Goal: Information Seeking & Learning: Learn about a topic

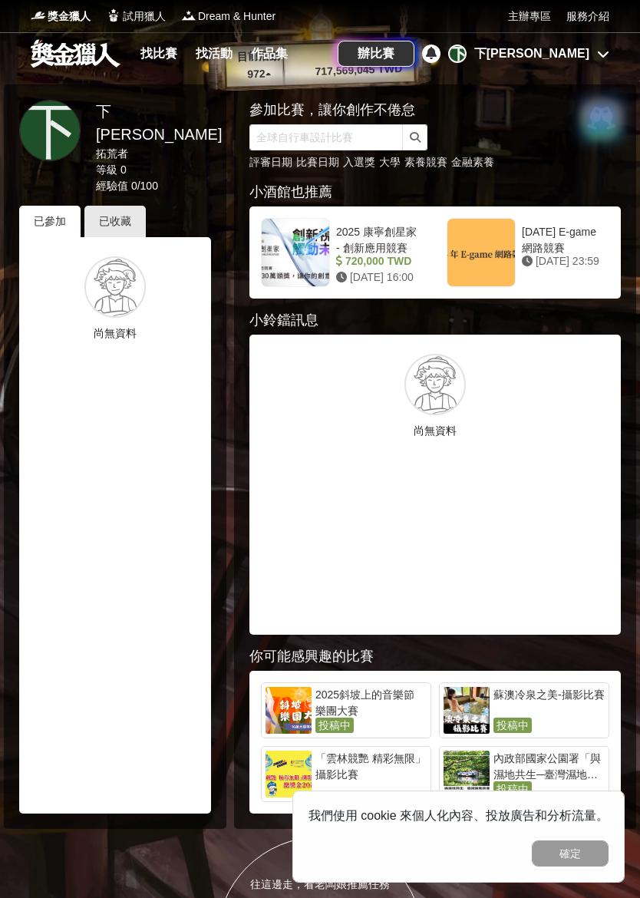
click at [269, 58] on link "作品集" at bounding box center [269, 53] width 49 height 21
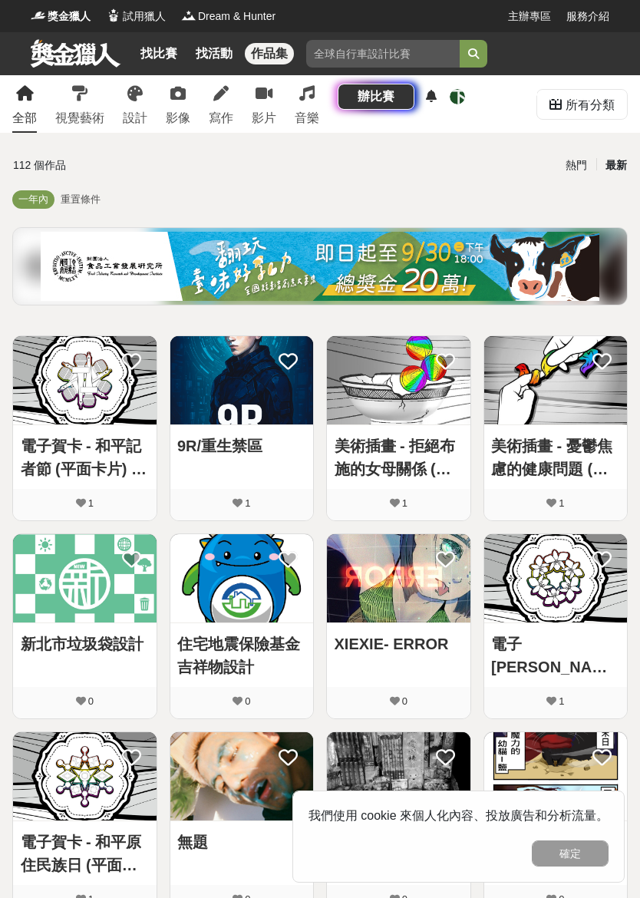
click at [177, 48] on link "找比賽" at bounding box center [158, 53] width 49 height 21
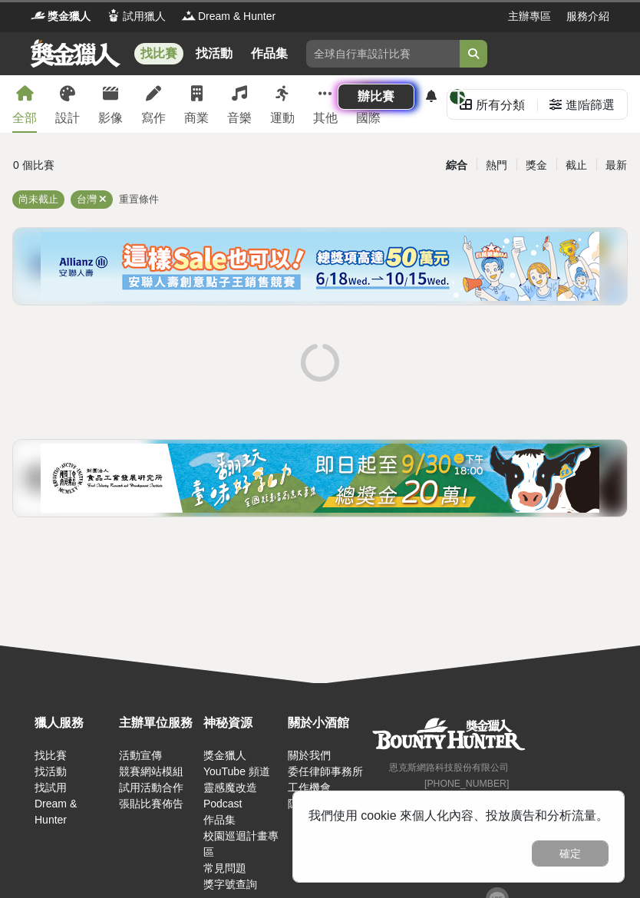
click at [270, 47] on link "作品集" at bounding box center [269, 53] width 49 height 21
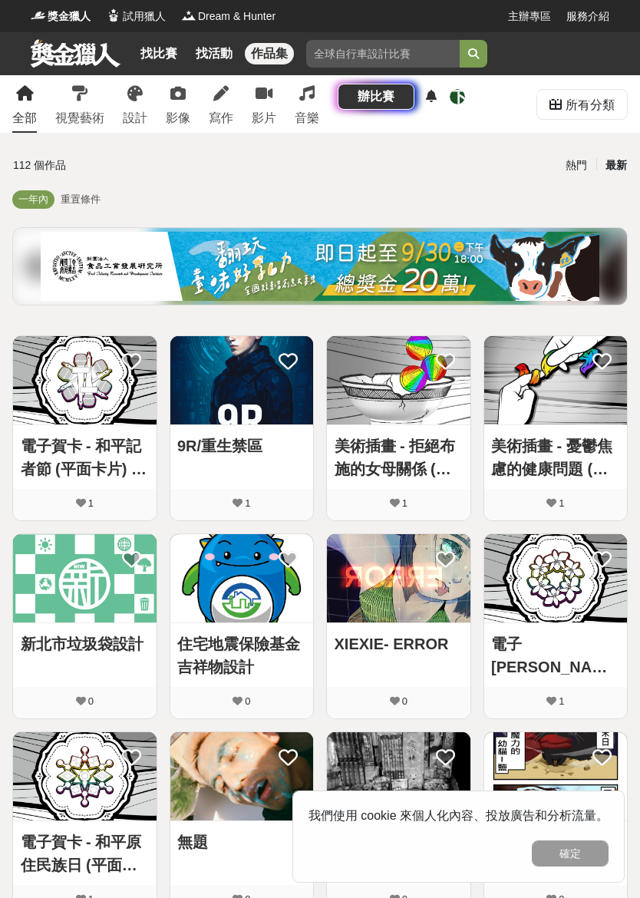
click at [159, 61] on link "找比賽" at bounding box center [158, 53] width 49 height 21
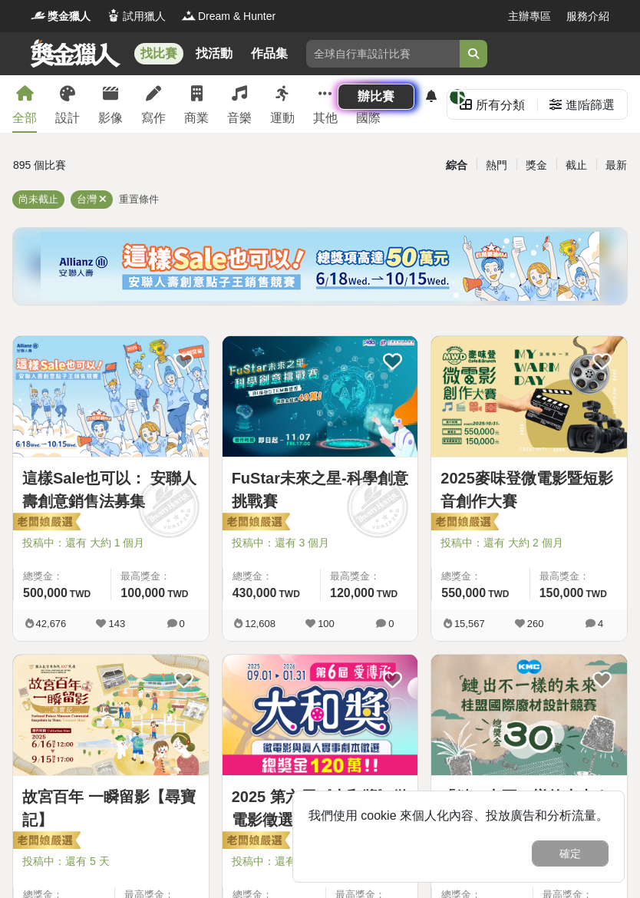
click at [231, 111] on div "找比賽 找活動 作品集 素養 抽獎活動 兒童繪畫 公益 主辦單位 素養競賽 辦比賽 下 下雪snow" at bounding box center [320, 75] width 640 height 86
click at [240, 111] on div "找比賽 找活動 作品集 素養 抽獎活動 兒童繪畫 公益 主辦單位 素養競賽 辦比賽 下 下雪snow" at bounding box center [320, 75] width 640 height 86
click at [239, 101] on div "找比賽 找活動 作品集 素養 抽獎活動 兒童繪畫 公益 主辦單位 素養競賽 辦比賽 下 下雪snow" at bounding box center [320, 75] width 640 height 86
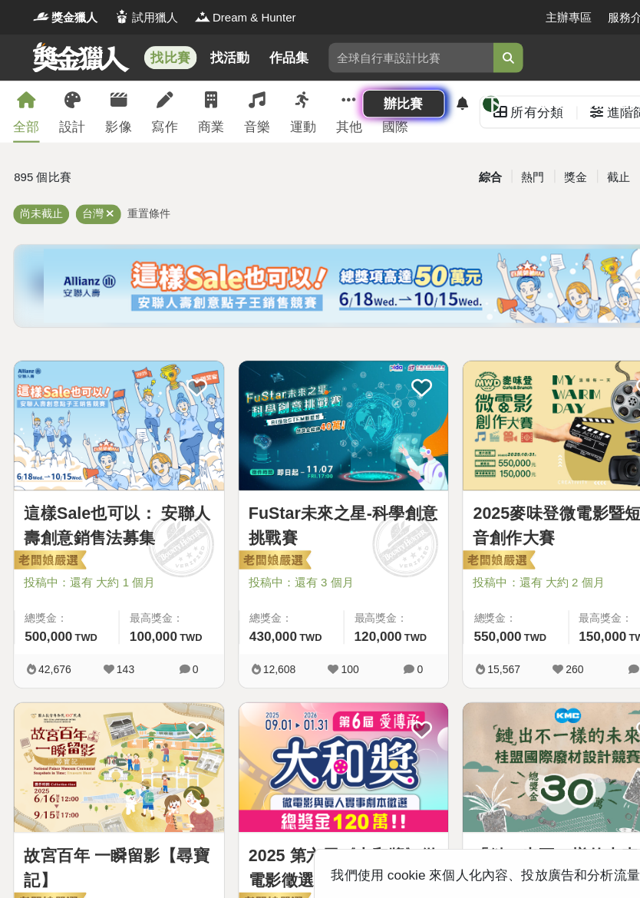
click at [246, 121] on div "音樂" at bounding box center [239, 118] width 25 height 18
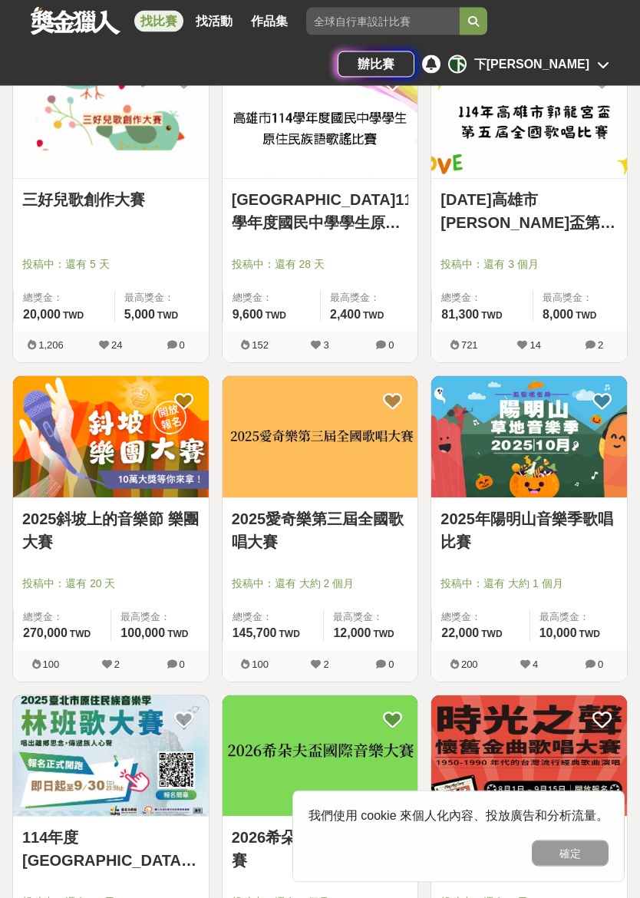
scroll to position [916, 0]
click at [165, 521] on link "2025斜坡上的音樂節 樂團大賽" at bounding box center [110, 531] width 177 height 46
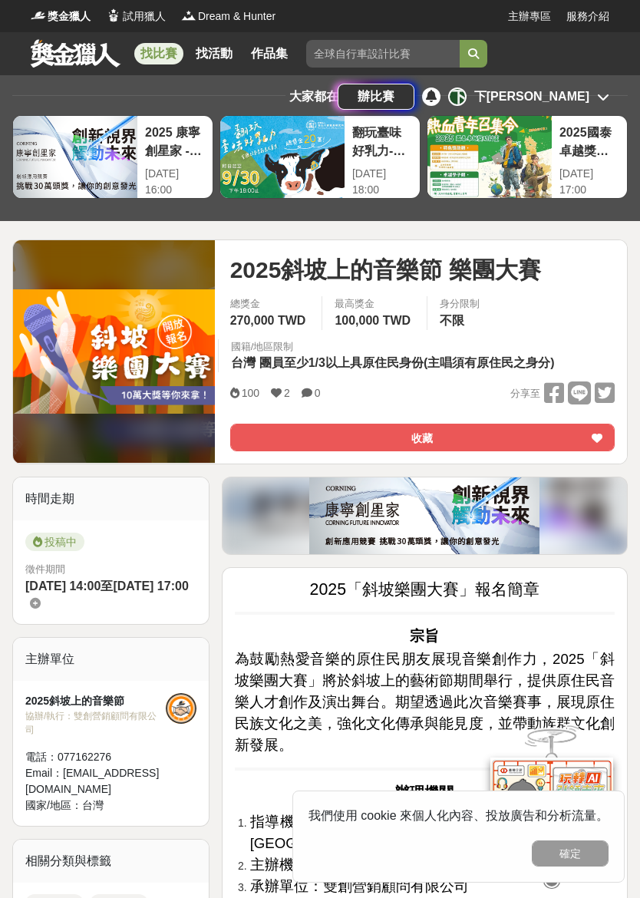
click at [151, 51] on link "找比賽" at bounding box center [158, 53] width 49 height 21
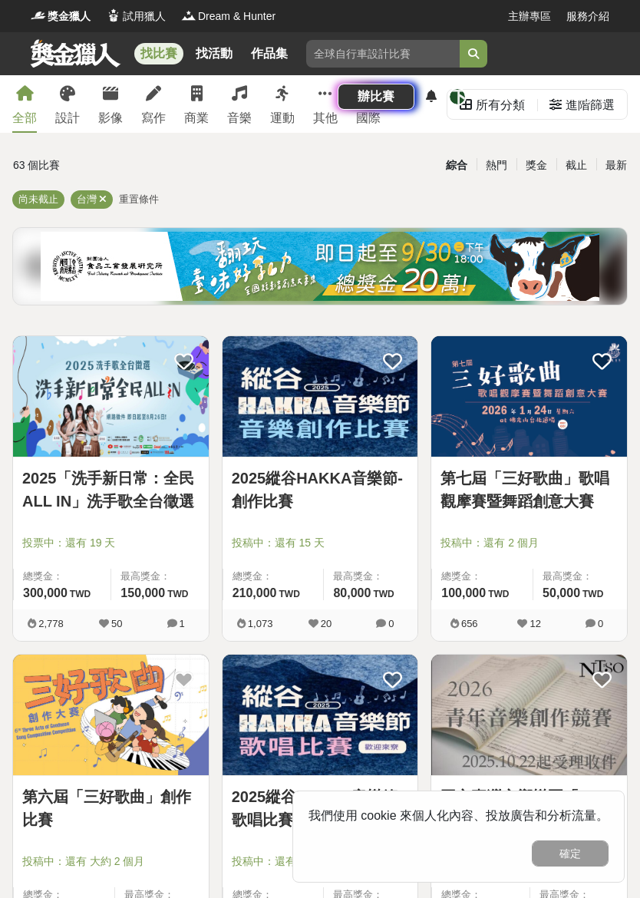
click at [234, 102] on div "找比賽 找活動 作品集 素養 抽獎活動 兒童繪畫 公益 主辦單位 素養競賽 辦比賽 下 下雪snow" at bounding box center [320, 75] width 640 height 86
click at [236, 107] on div "找比賽 找活動 作品集 素養 抽獎活動 兒童繪畫 公益 主辦單位 素養競賽 辦比賽 下 下雪snow" at bounding box center [320, 75] width 640 height 86
click at [236, 100] on div "找比賽 找活動 作品集 素養 抽獎活動 兒童繪畫 公益 主辦單位 素養競賽 辦比賽 下 下雪snow" at bounding box center [320, 75] width 640 height 86
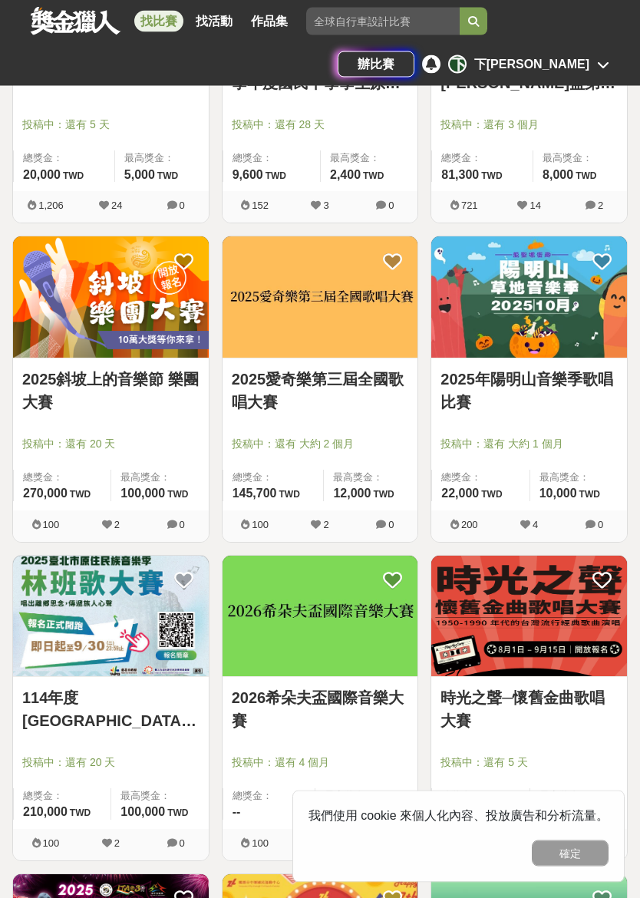
scroll to position [1056, 0]
click at [565, 380] on link "2025年陽明山音樂季歌唱比賽" at bounding box center [529, 391] width 177 height 46
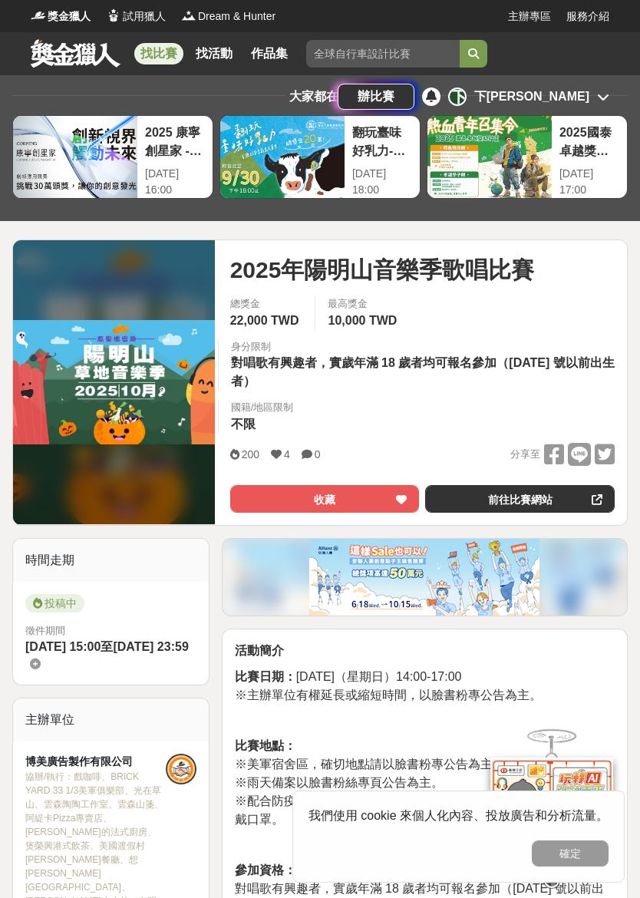
click at [155, 51] on link "找比賽" at bounding box center [158, 53] width 49 height 21
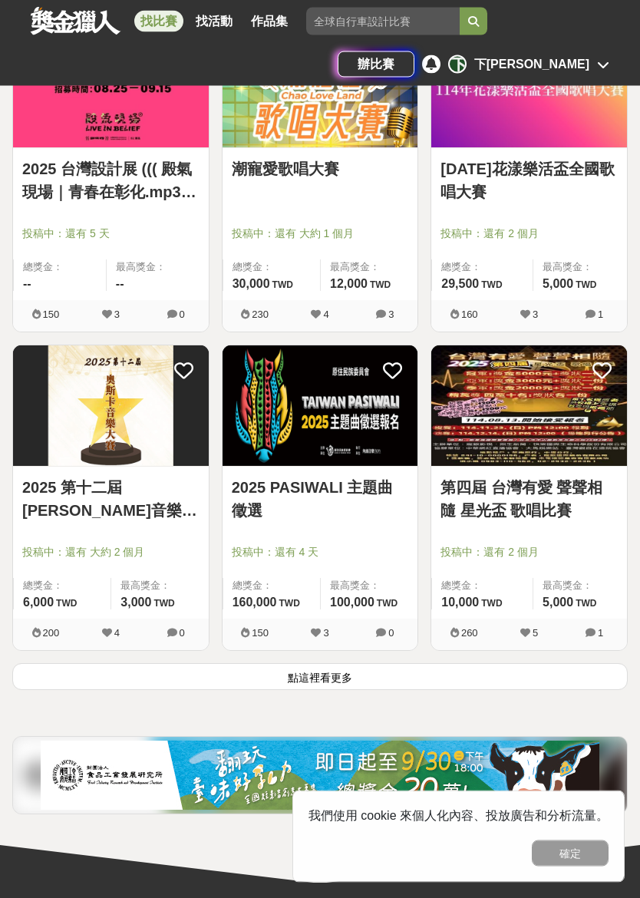
scroll to position [2222, 0]
click at [357, 677] on button "點這裡看更多" at bounding box center [320, 676] width 616 height 27
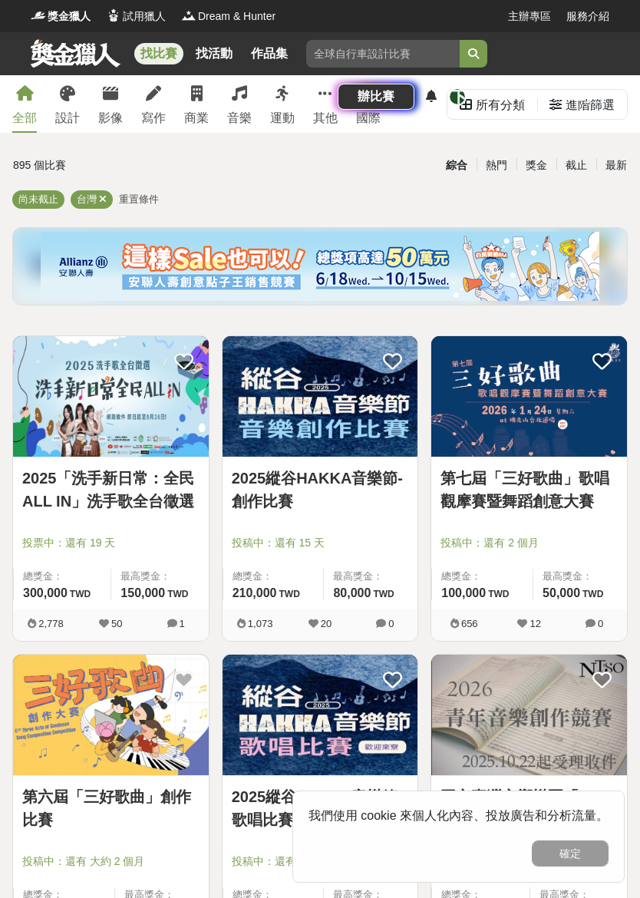
click at [243, 114] on div "找比賽 找活動 作品集 素養 抽獎活動 兒童繪畫 公益 主辦單位 素養競賽 辦比賽 下 下雪snow" at bounding box center [320, 75] width 640 height 86
click at [248, 114] on div "找比賽 找活動 作品集 素養 抽獎活動 兒童繪畫 公益 主辦單位 素養競賽 辦比賽 下 下雪snow" at bounding box center [320, 75] width 640 height 86
click at [240, 104] on div "找比賽 找活動 作品集 素養 抽獎活動 兒童繪畫 公益 主辦單位 素養競賽 辦比賽 下 下雪snow" at bounding box center [320, 75] width 640 height 86
click at [246, 103] on div "找比賽 找活動 作品集 素養 抽獎活動 兒童繪畫 公益 主辦單位 素養競賽 辦比賽 下 下雪snow" at bounding box center [320, 75] width 640 height 86
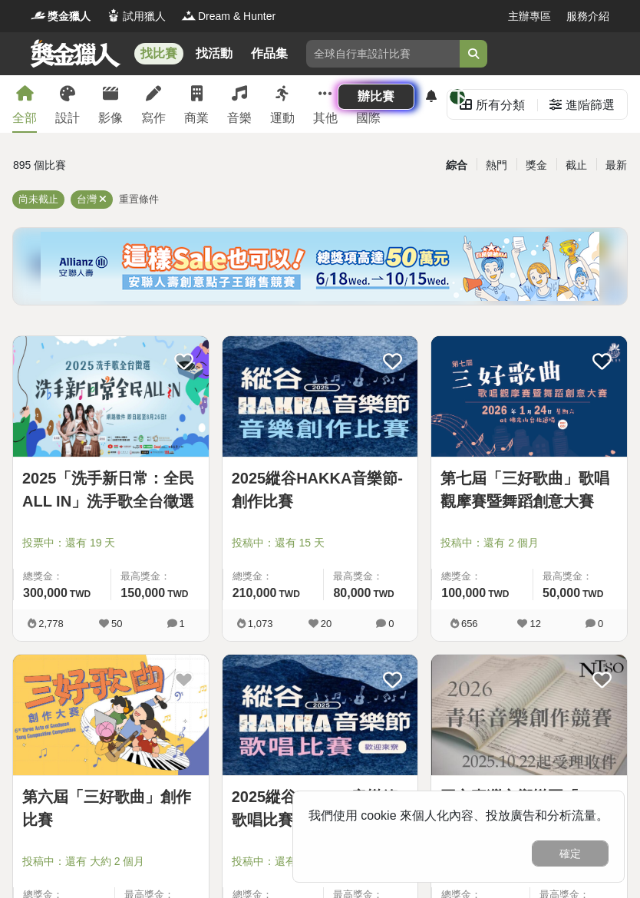
click at [249, 125] on div "音樂" at bounding box center [239, 118] width 25 height 18
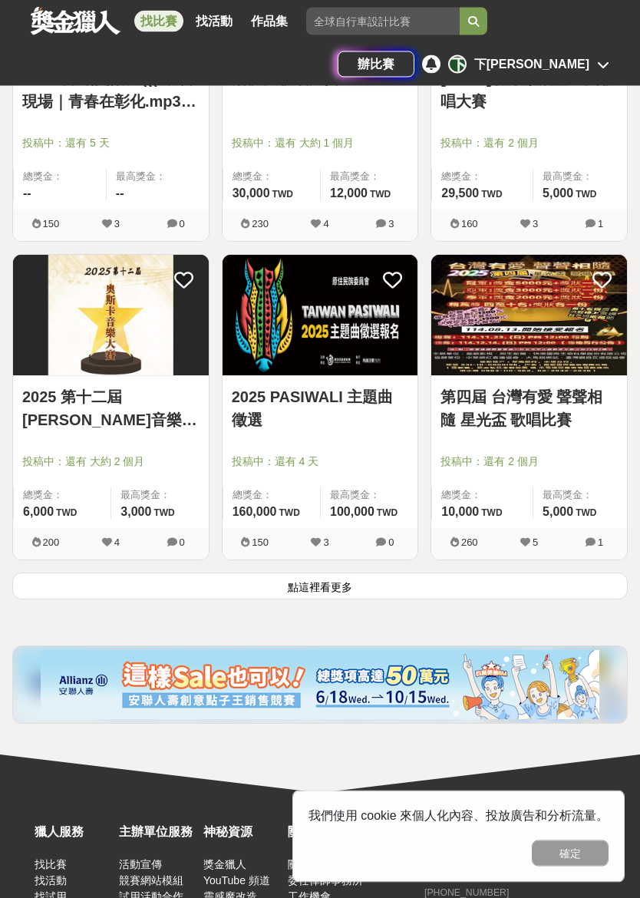
scroll to position [2316, 0]
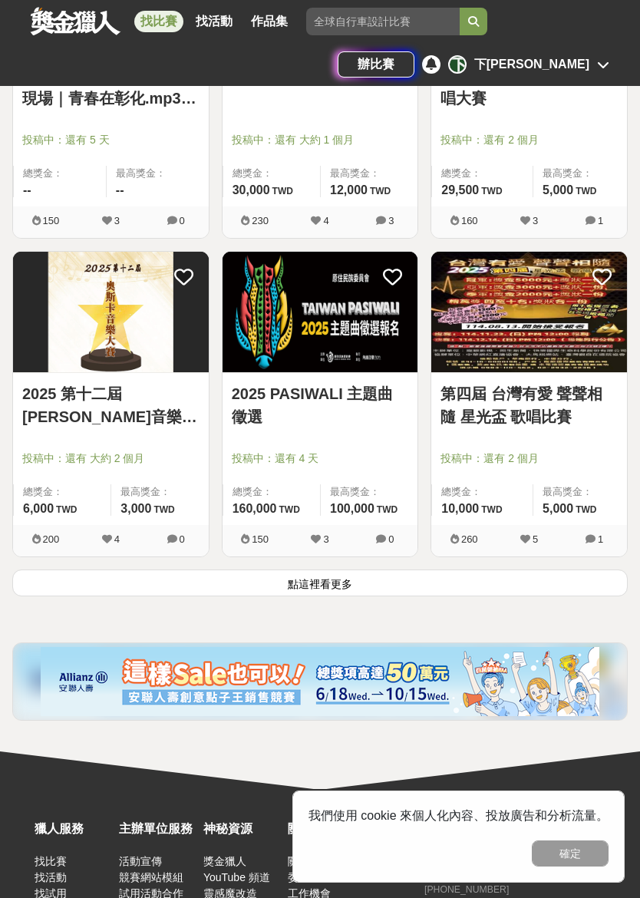
click at [397, 582] on button "點這裡看更多" at bounding box center [320, 583] width 616 height 27
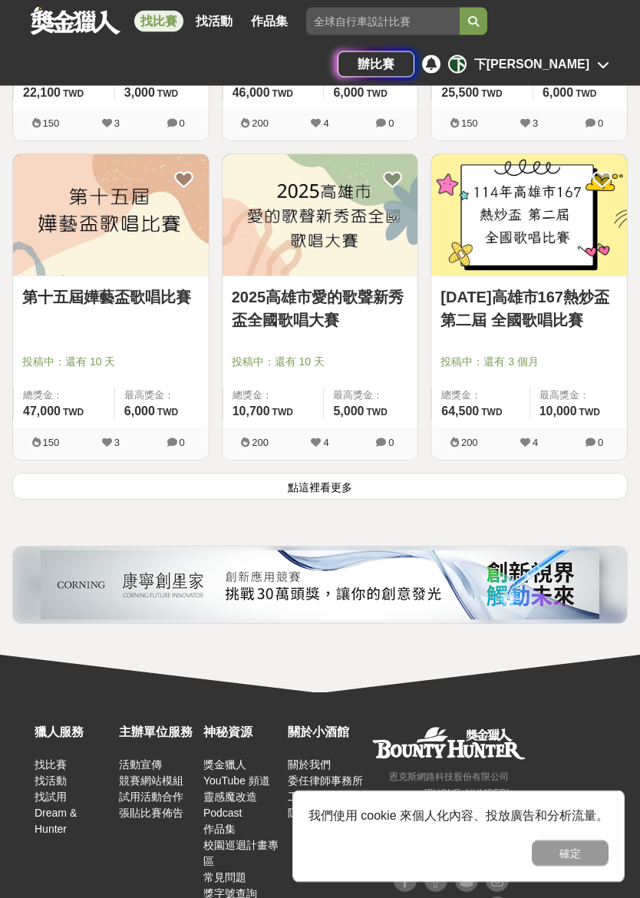
scroll to position [4987, 0]
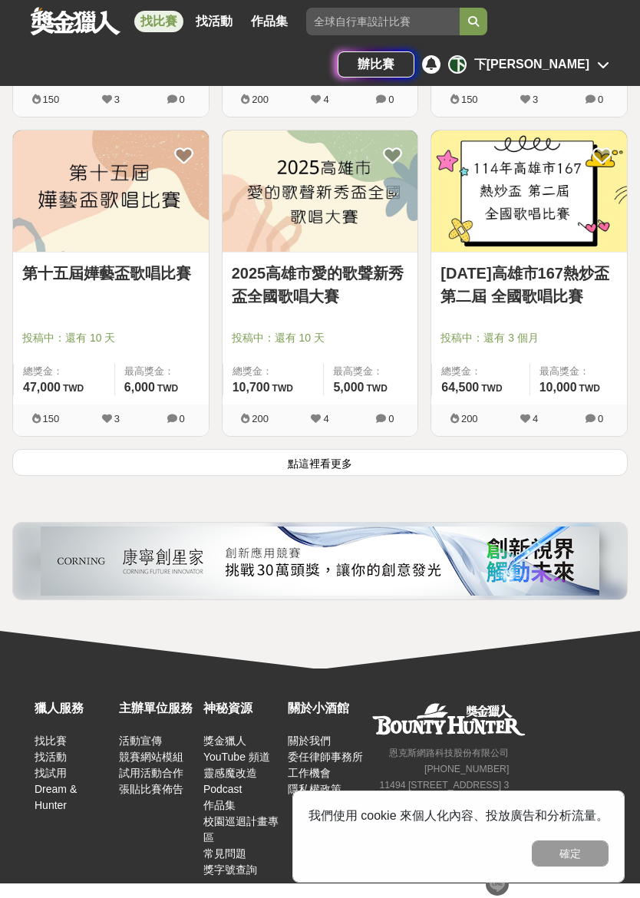
click at [408, 471] on button "點這裡看更多" at bounding box center [320, 462] width 616 height 27
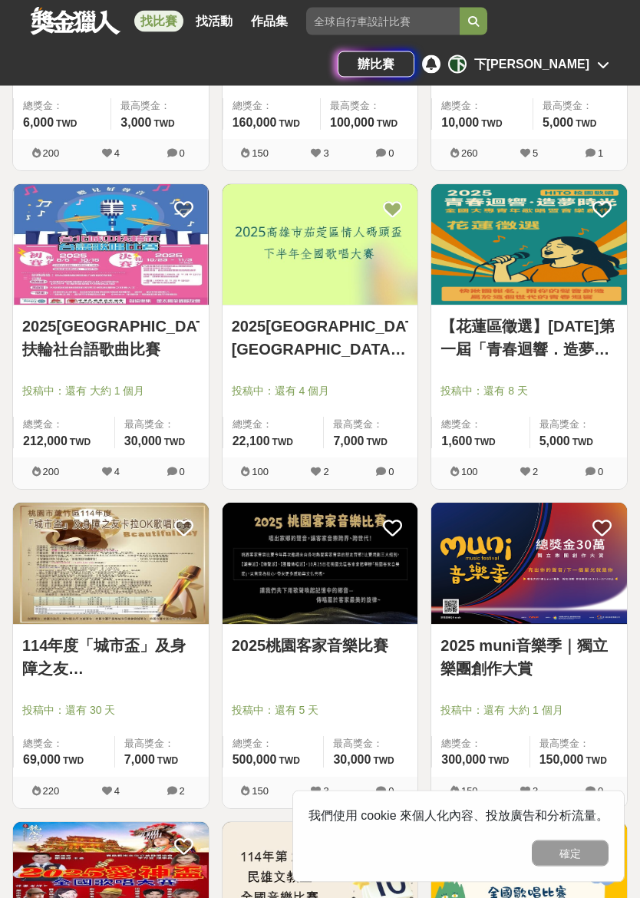
scroll to position [2615, 0]
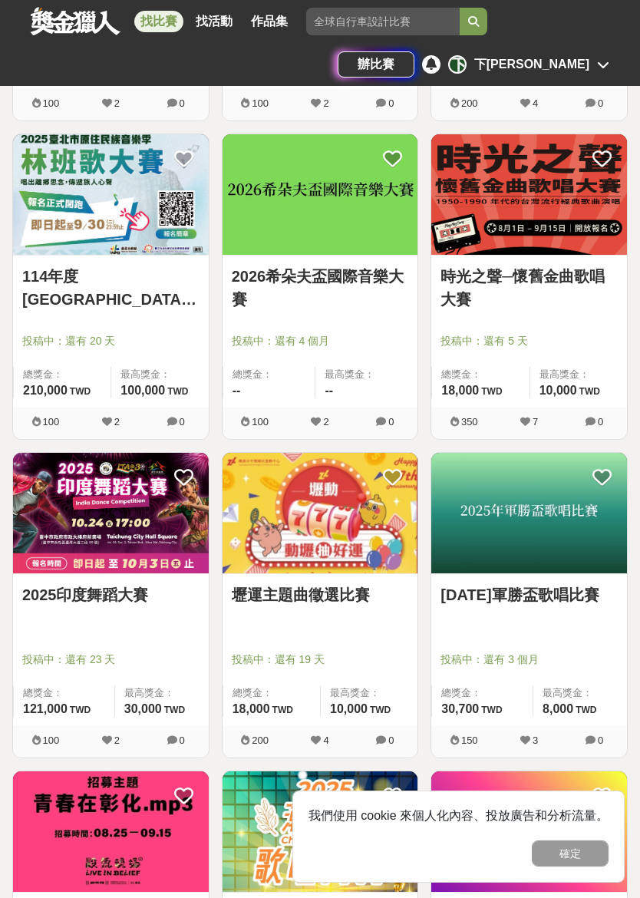
click at [357, 585] on link "壢運主題曲徵選比賽" at bounding box center [320, 595] width 177 height 23
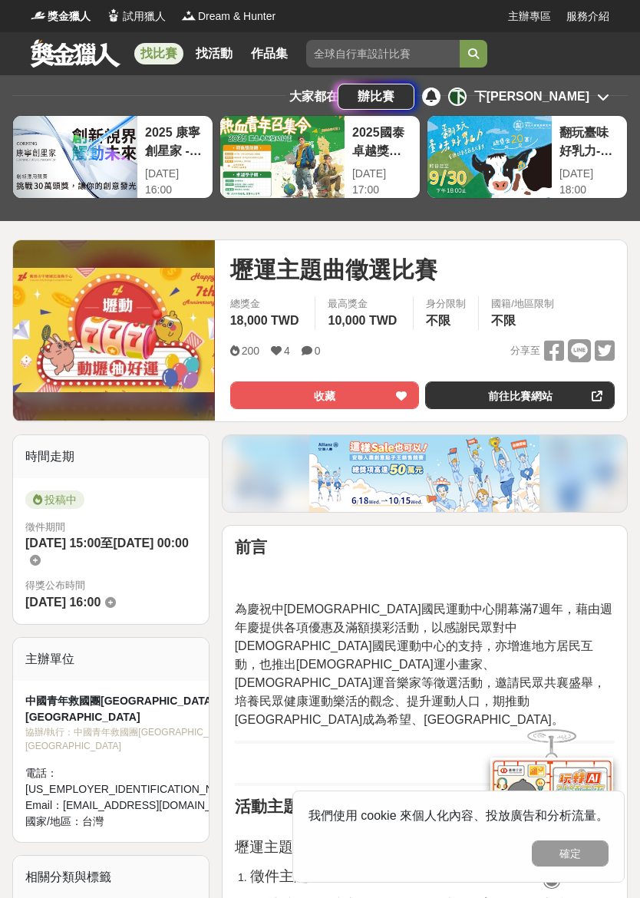
click at [159, 45] on link "找比賽" at bounding box center [158, 53] width 49 height 21
